Goal: Task Accomplishment & Management: Manage account settings

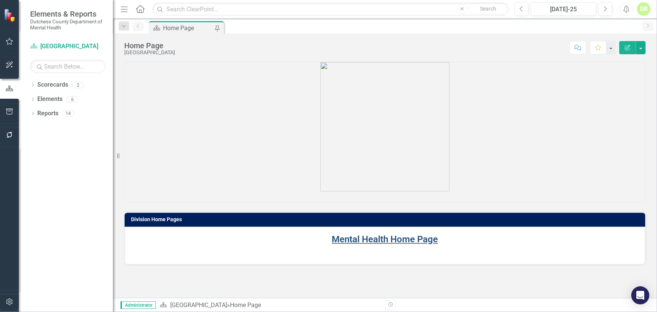
click at [365, 239] on link "Mental Health Home Page" at bounding box center [385, 239] width 106 height 11
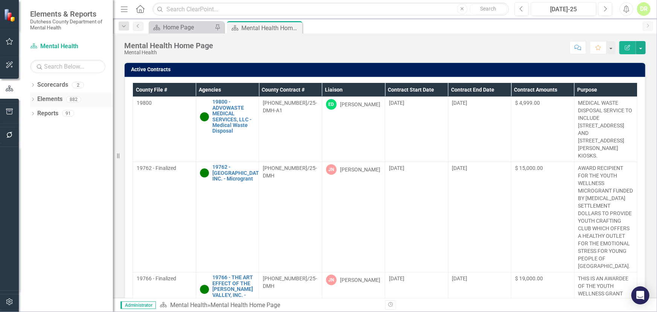
click at [49, 97] on link "Elements" at bounding box center [49, 99] width 25 height 9
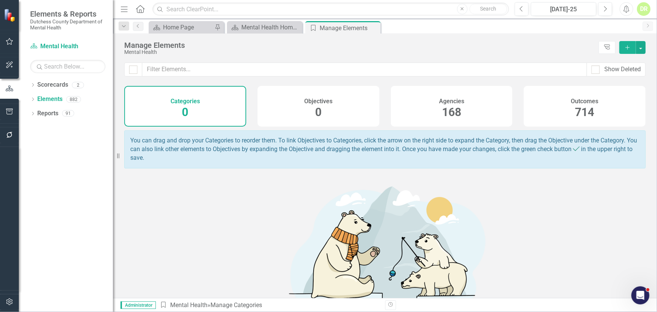
click at [454, 112] on span "168" at bounding box center [451, 111] width 19 height 13
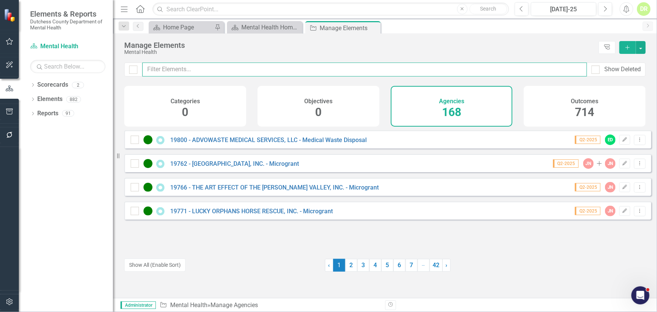
click at [156, 68] on input "text" at bounding box center [364, 70] width 445 height 14
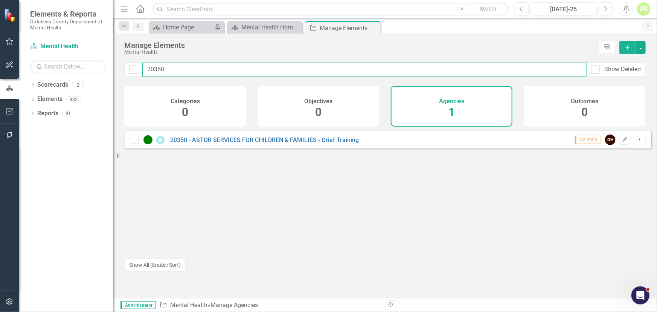
drag, startPoint x: 169, startPoint y: 70, endPoint x: -99, endPoint y: 108, distance: 271.2
click at [0, 108] on html "Elements & Reports Dutchess County Department of Mental Health Scorecard Mental…" at bounding box center [328, 156] width 657 height 312
type input "20360"
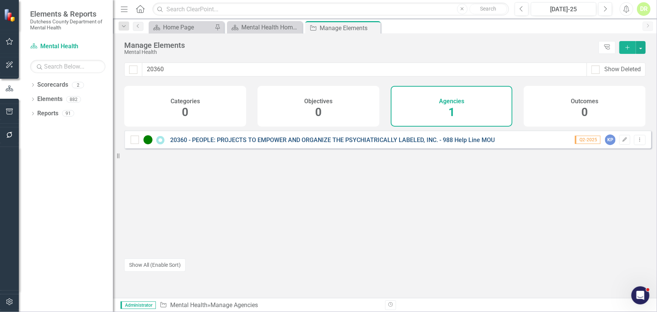
click at [292, 144] on link "20360 - PEOPLE: PROJECTS TO EMPOWER AND ORGANIZE THE PSYCHIATRICALLY LABELED, I…" at bounding box center [332, 139] width 325 height 7
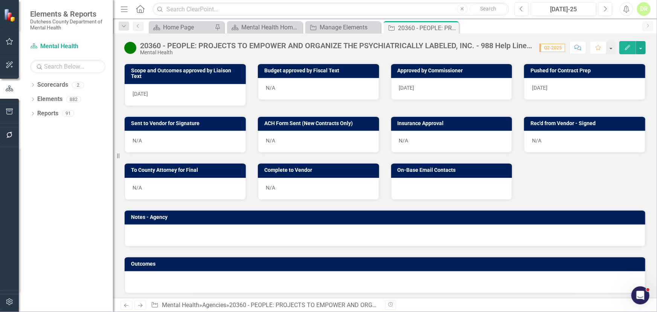
scroll to position [327, 0]
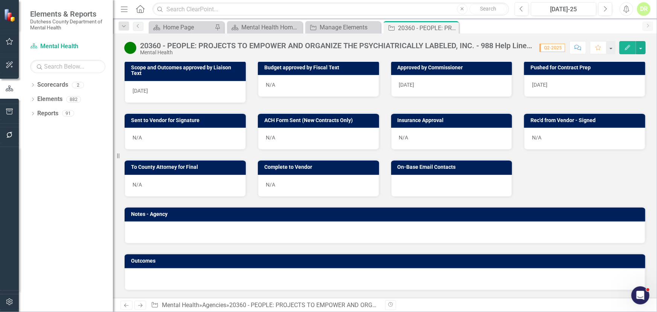
click at [438, 183] on div at bounding box center [451, 186] width 121 height 22
click at [438, 182] on div at bounding box center [451, 186] width 121 height 22
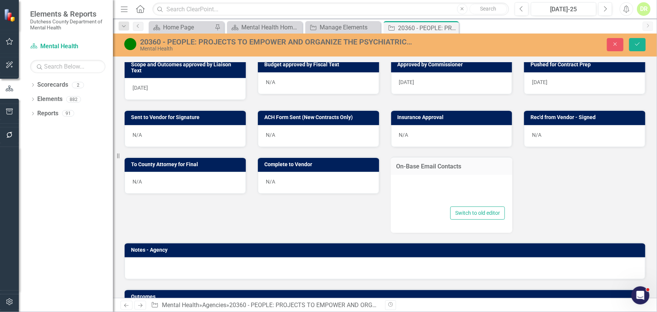
click at [411, 185] on div at bounding box center [452, 192] width 107 height 24
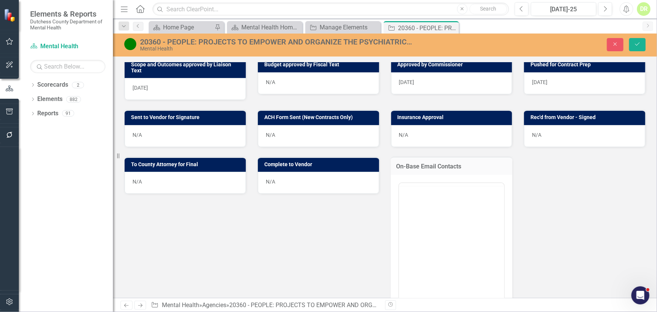
scroll to position [0, 0]
click at [410, 211] on p "Rich Text Area. Press ALT-0 for help." at bounding box center [452, 206] width 102 height 9
click at [436, 215] on body "Rich Text Area. Press ALT-0 for help." at bounding box center [451, 256] width 105 height 113
paste body "Rich Text Area. Press ALT-0 for help."
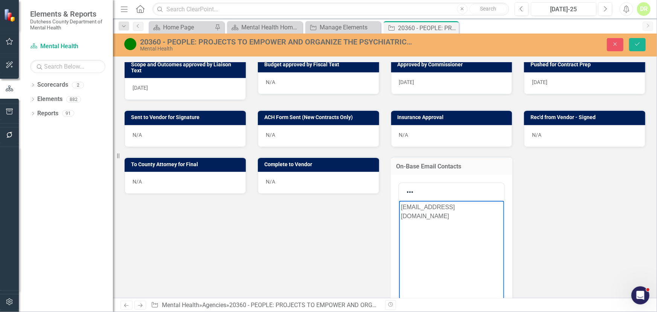
click at [480, 208] on p "[EMAIL_ADDRESS][DOMAIN_NAME]" at bounding box center [452, 211] width 102 height 18
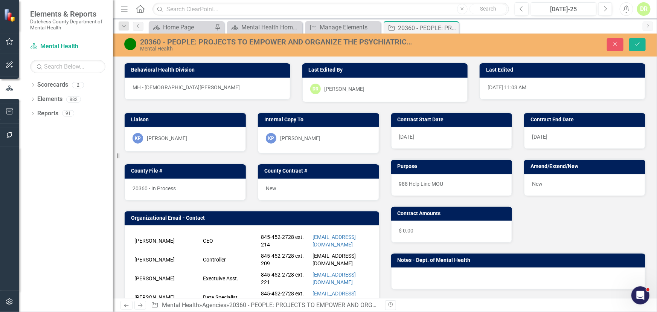
click at [320, 137] on div "KP [PERSON_NAME]" at bounding box center [318, 138] width 105 height 11
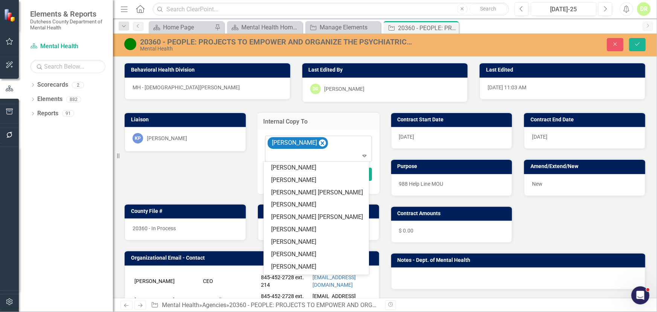
click at [298, 155] on div at bounding box center [319, 156] width 104 height 10
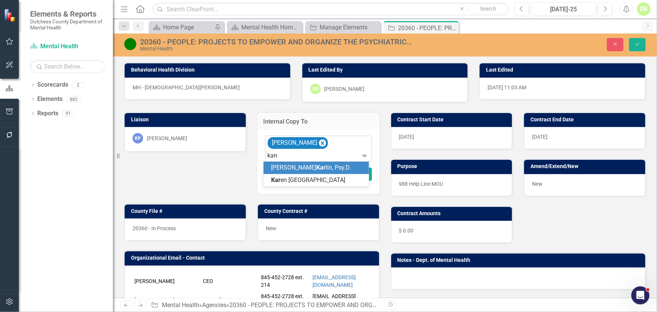
type input "[PERSON_NAME]"
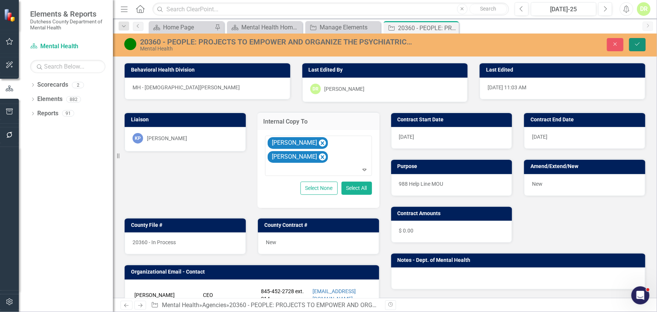
click at [639, 44] on icon "submit" at bounding box center [638, 44] width 5 height 3
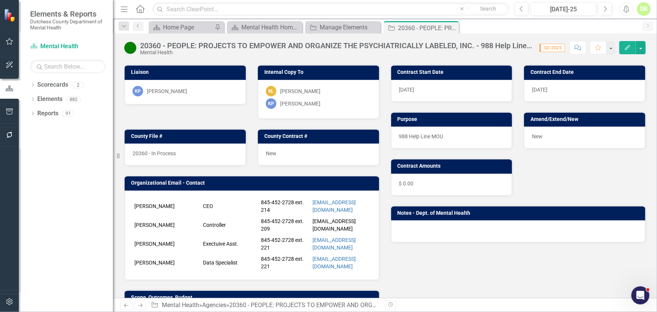
scroll to position [240, 0]
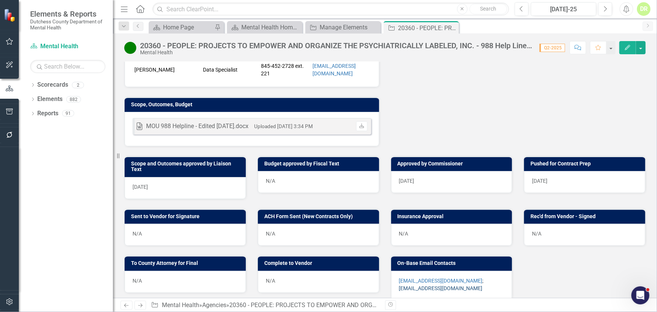
drag, startPoint x: 466, startPoint y: 293, endPoint x: 399, endPoint y: 292, distance: 67.1
click at [399, 292] on p "[EMAIL_ADDRESS][DOMAIN_NAME] ; [EMAIL_ADDRESS][DOMAIN_NAME]" at bounding box center [451, 284] width 105 height 15
click at [182, 236] on div "N/A" at bounding box center [185, 235] width 121 height 22
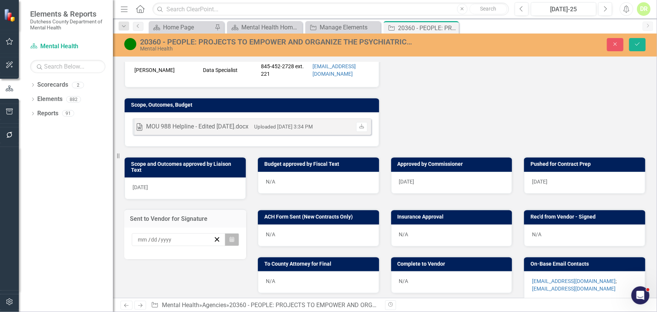
click at [230, 241] on icon "button" at bounding box center [232, 239] width 5 height 5
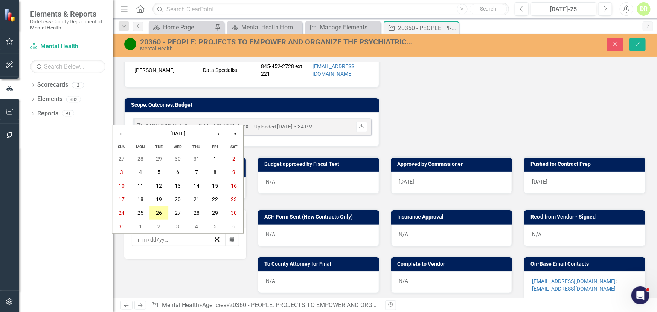
click at [160, 214] on abbr "26" at bounding box center [159, 213] width 6 height 6
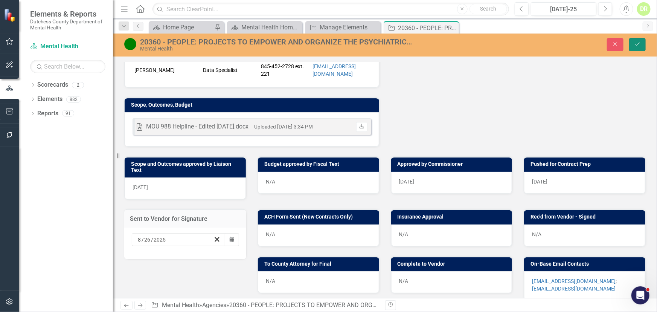
click at [636, 43] on icon "Save" at bounding box center [637, 43] width 7 height 5
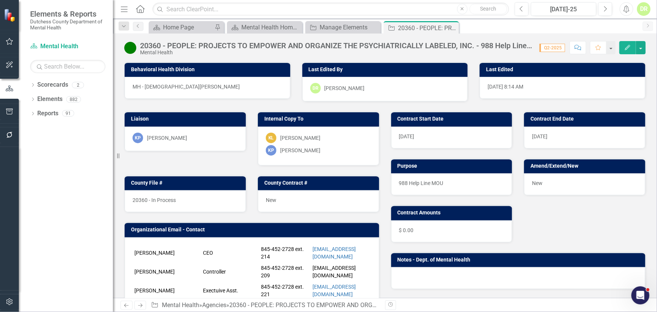
drag, startPoint x: 456, startPoint y: 180, endPoint x: 449, endPoint y: 180, distance: 7.2
click at [436, 180] on p "988 Help Line MOU" at bounding box center [451, 183] width 105 height 8
click at [442, 182] on p "988 Help Line MOU" at bounding box center [451, 183] width 105 height 8
click at [443, 181] on p "988 Help Line MOU" at bounding box center [451, 183] width 105 height 8
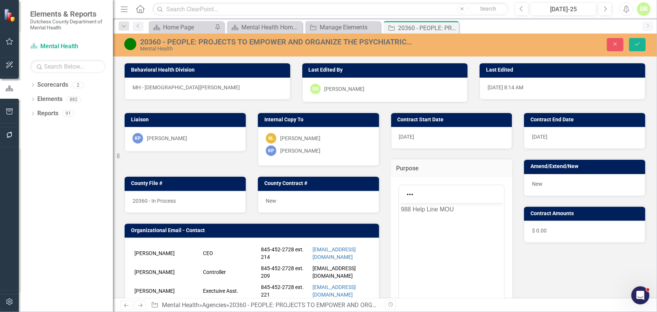
scroll to position [0, 0]
drag, startPoint x: 458, startPoint y: 214, endPoint x: 327, endPoint y: 205, distance: 131.1
click at [399, 205] on html "988 Help Line MOU" at bounding box center [451, 259] width 105 height 113
copy p "988 Help Line MOU"
drag, startPoint x: 635, startPoint y: 41, endPoint x: 550, endPoint y: 64, distance: 87.5
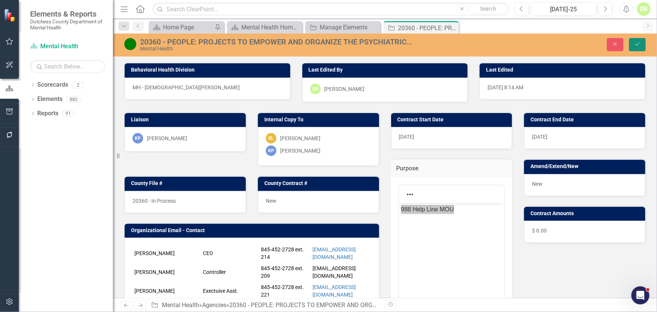
click at [634, 42] on button "Save" at bounding box center [638, 44] width 17 height 13
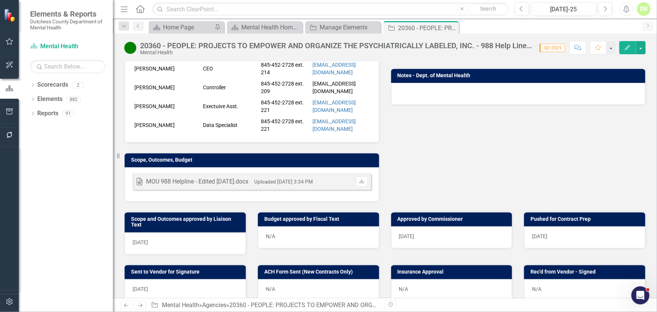
scroll to position [102, 0]
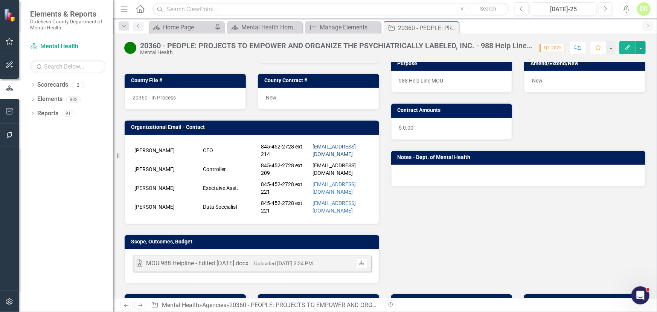
click at [316, 150] on link "[EMAIL_ADDRESS][DOMAIN_NAME]" at bounding box center [334, 151] width 43 height 14
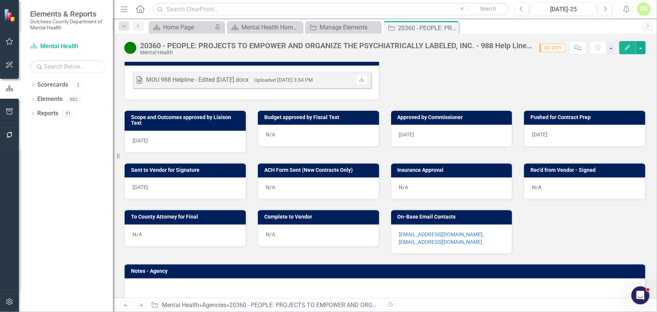
scroll to position [346, 0]
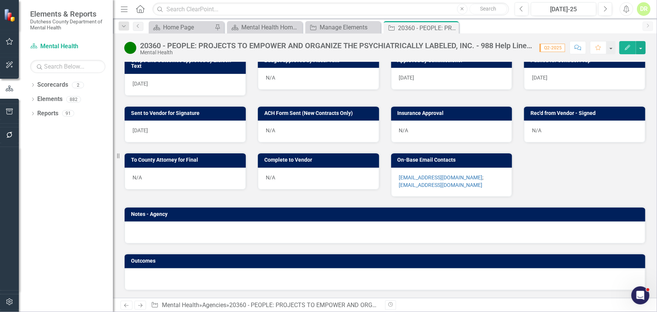
click at [486, 182] on p "[EMAIL_ADDRESS][DOMAIN_NAME] ; [EMAIL_ADDRESS][DOMAIN_NAME]" at bounding box center [451, 181] width 105 height 15
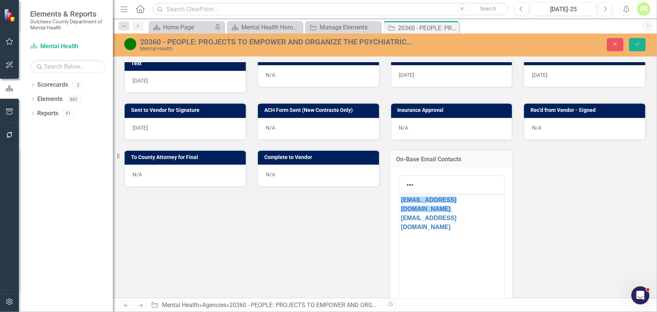
scroll to position [0, 0]
click at [493, 210] on p "[EMAIL_ADDRESS][DOMAIN_NAME] ; [EMAIL_ADDRESS][DOMAIN_NAME]" at bounding box center [452, 213] width 102 height 36
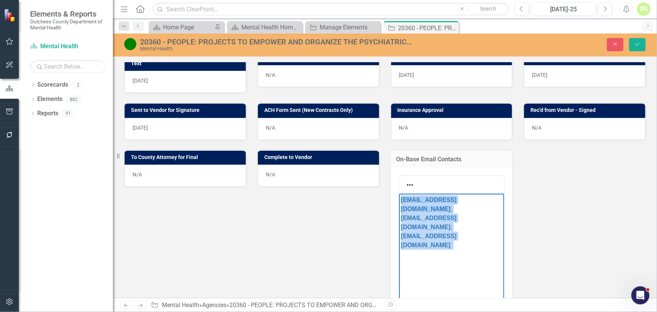
drag, startPoint x: 480, startPoint y: 219, endPoint x: 336, endPoint y: 152, distance: 159.1
click at [399, 193] on html "[EMAIL_ADDRESS][DOMAIN_NAME] ; [EMAIL_ADDRESS][DOMAIN_NAME] ; [EMAIL_ADDRESS][D…" at bounding box center [451, 249] width 105 height 113
copy p "[EMAIL_ADDRESS][DOMAIN_NAME] ; [EMAIL_ADDRESS][DOMAIN_NAME] ; [EMAIL_ADDRESS][D…"
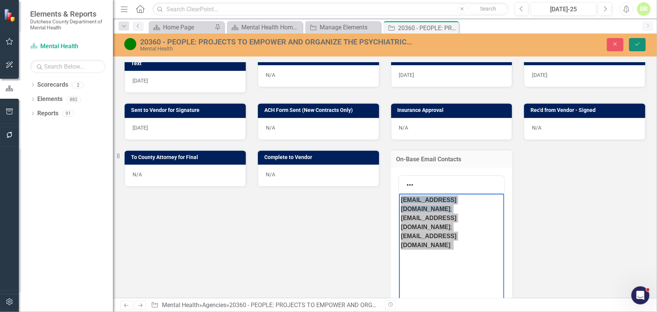
click at [637, 41] on icon "Save" at bounding box center [637, 43] width 7 height 5
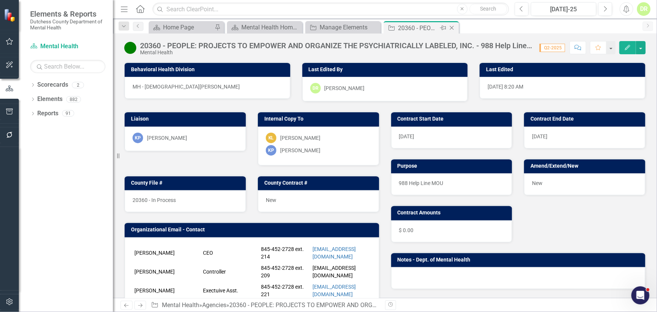
click at [453, 27] on icon "Close" at bounding box center [452, 28] width 8 height 6
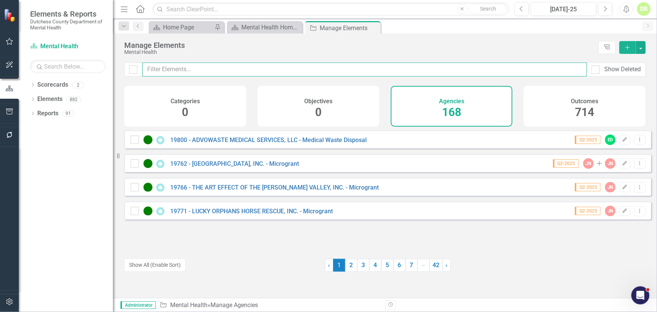
click at [197, 68] on input "text" at bounding box center [364, 70] width 445 height 14
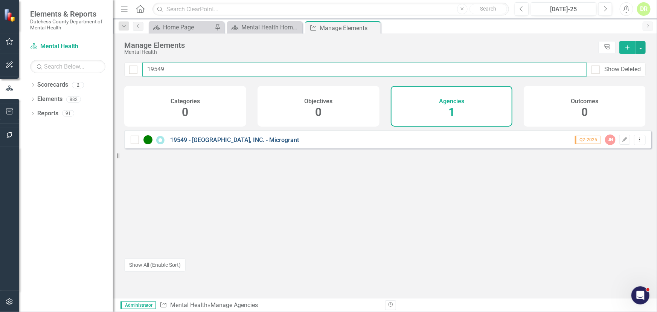
type input "19549"
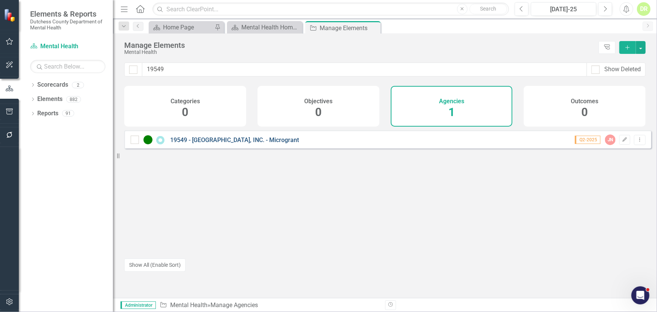
click at [245, 144] on link "19549 - [GEOGRAPHIC_DATA], INC. - Microgrant" at bounding box center [234, 139] width 129 height 7
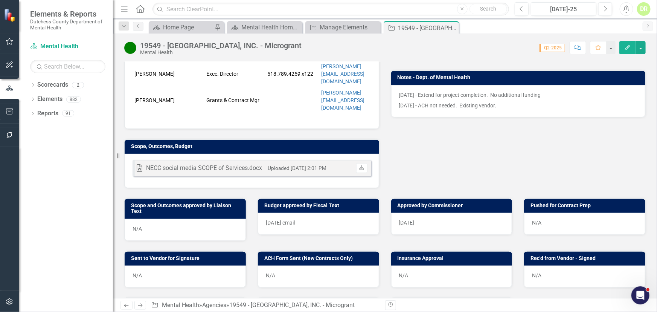
scroll to position [205, 0]
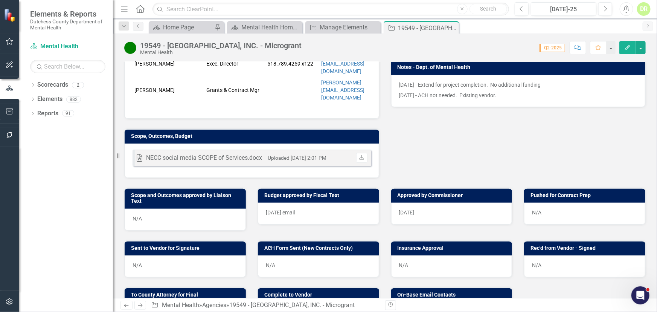
click at [546, 203] on div "N/A" at bounding box center [584, 214] width 121 height 22
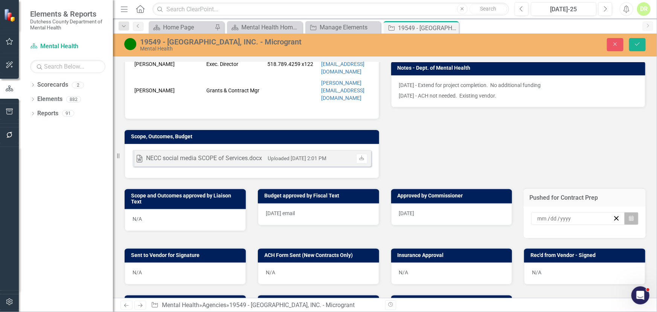
click at [630, 216] on icon "Calendar" at bounding box center [632, 218] width 5 height 5
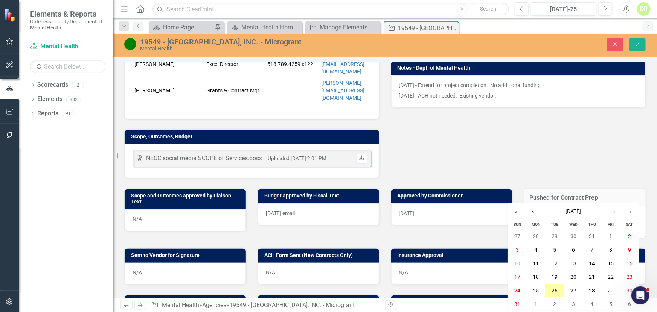
drag, startPoint x: 556, startPoint y: 288, endPoint x: 511, endPoint y: 252, distance: 57.8
click at [556, 287] on abbr "26" at bounding box center [555, 290] width 6 height 6
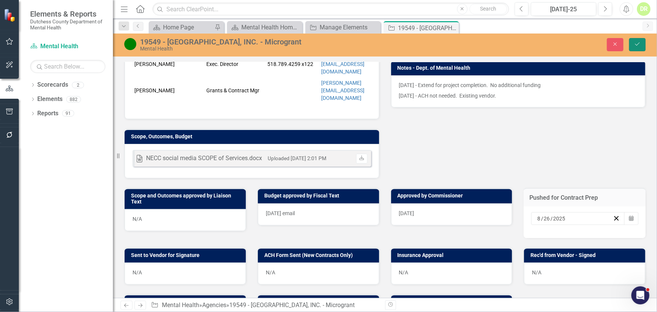
click at [638, 44] on icon "Save" at bounding box center [637, 43] width 7 height 5
